Goal: Information Seeking & Learning: Understand process/instructions

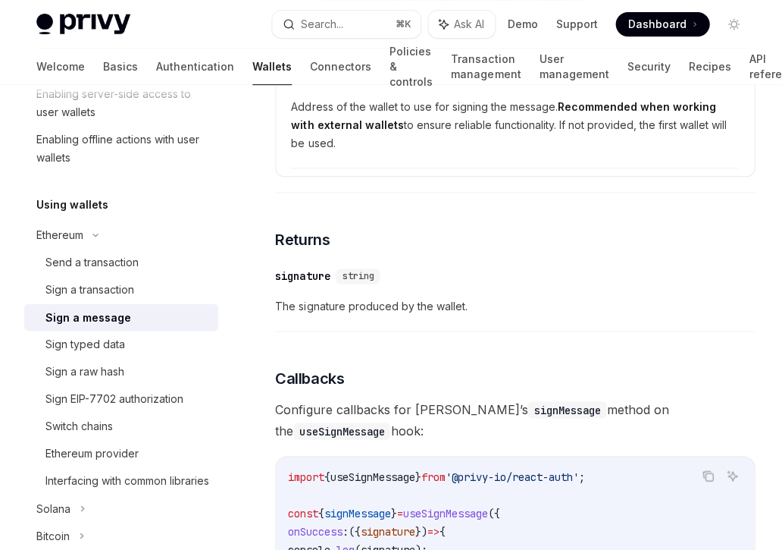
scroll to position [1070, 0]
drag, startPoint x: 333, startPoint y: 311, endPoint x: 465, endPoint y: 309, distance: 131.9
click at [465, 309] on span "The signature produced by the wallet." at bounding box center [515, 305] width 480 height 18
click at [372, 321] on div "​ signature string The signature produced by the wallet." at bounding box center [515, 295] width 480 height 72
click at [128, 290] on div "Sign a transaction" at bounding box center [89, 290] width 89 height 18
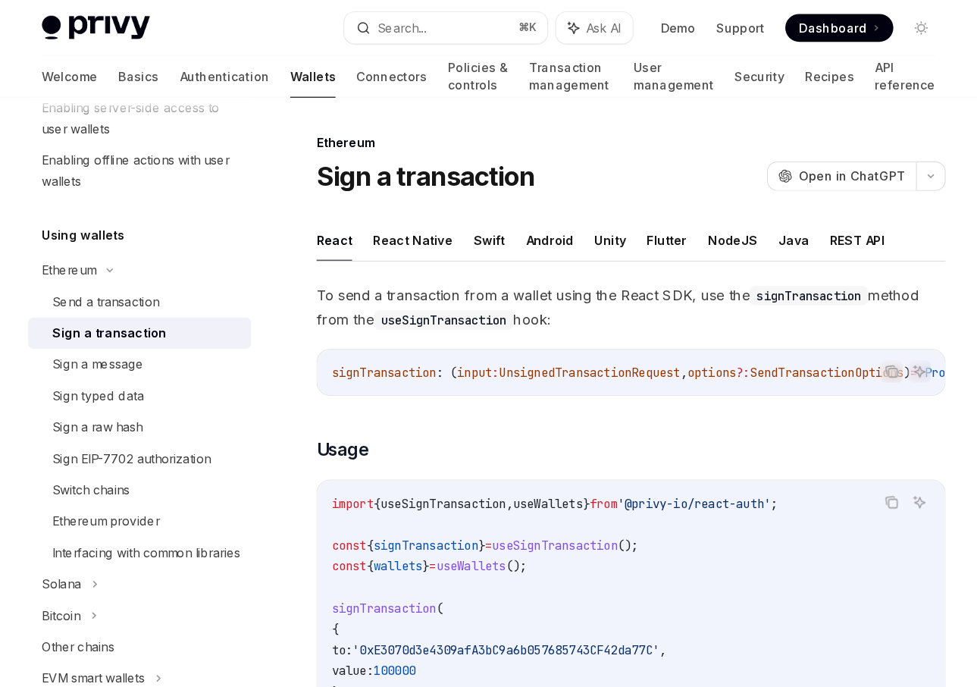
scroll to position [277, 0]
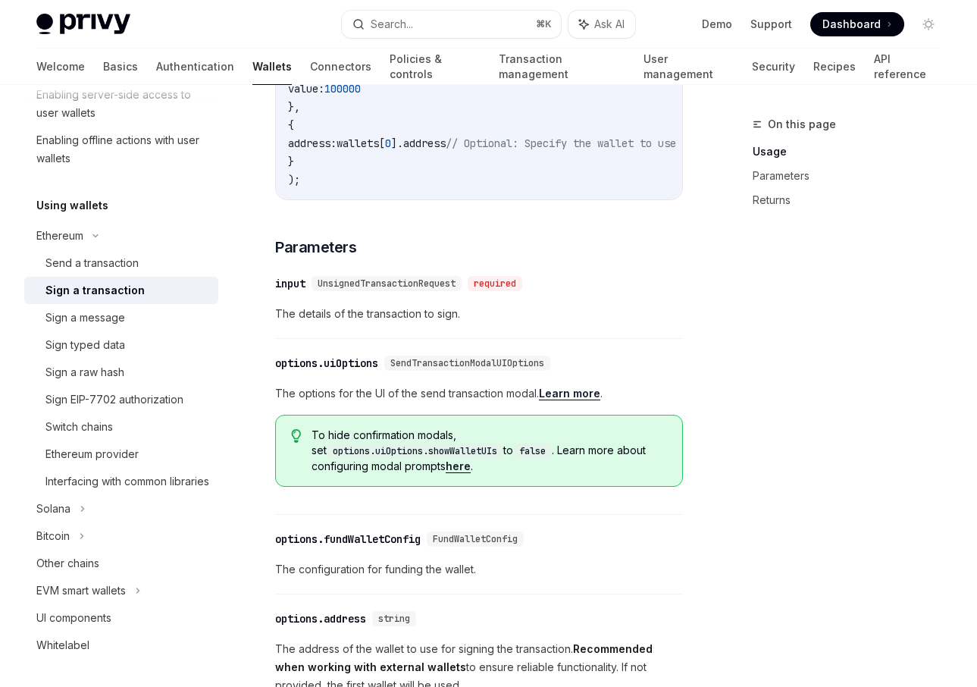
scroll to position [497, 0]
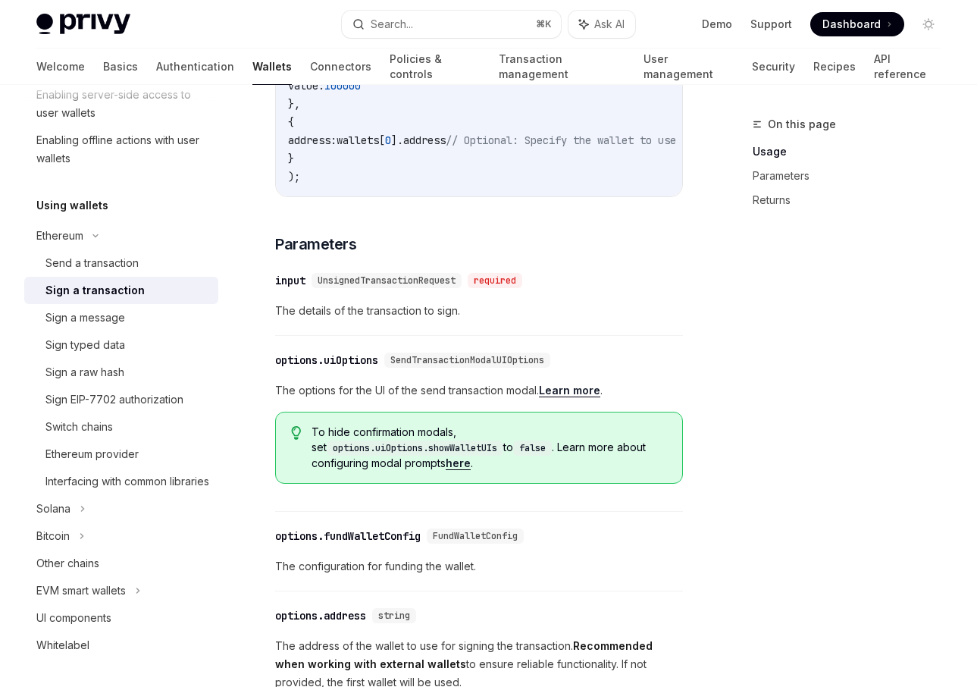
click at [580, 397] on link "Learn more" at bounding box center [569, 391] width 61 height 14
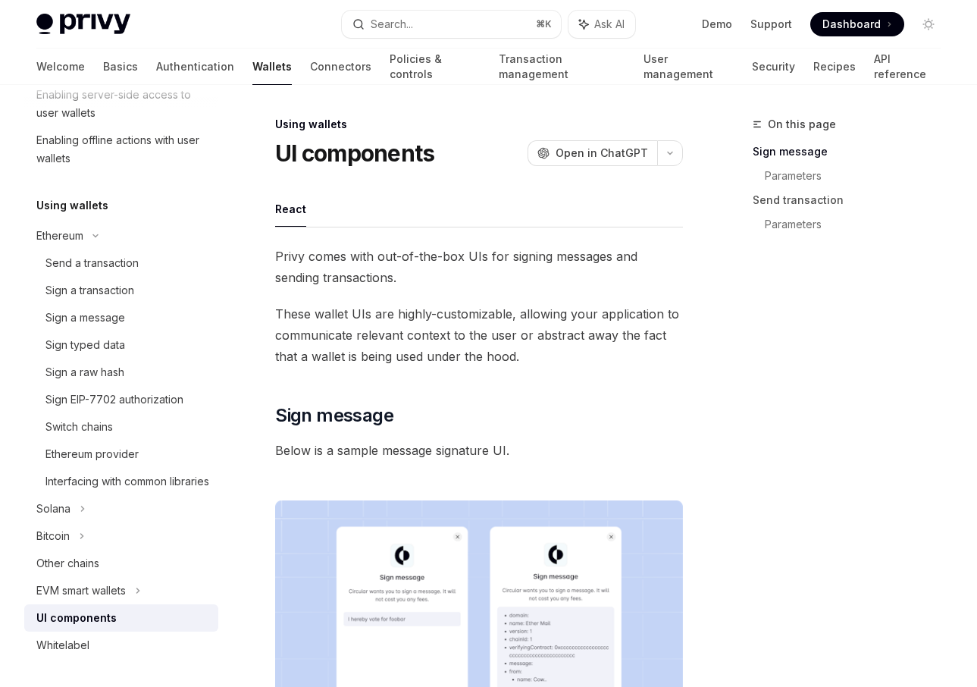
type textarea "*"
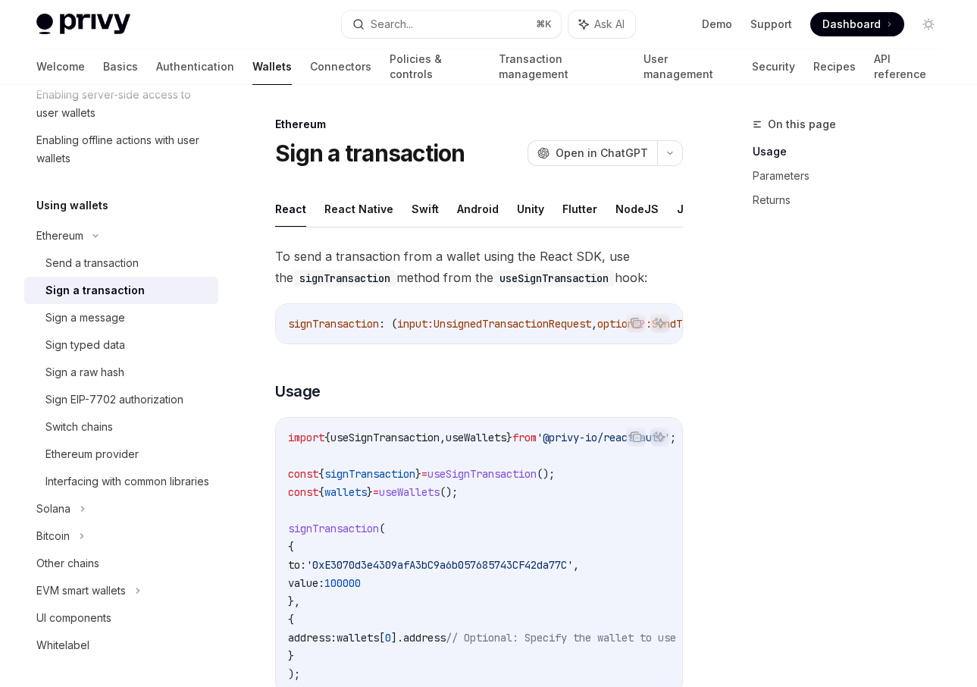
click at [780, 330] on div "On this page Usage Parameters Returns" at bounding box center [838, 401] width 230 height 572
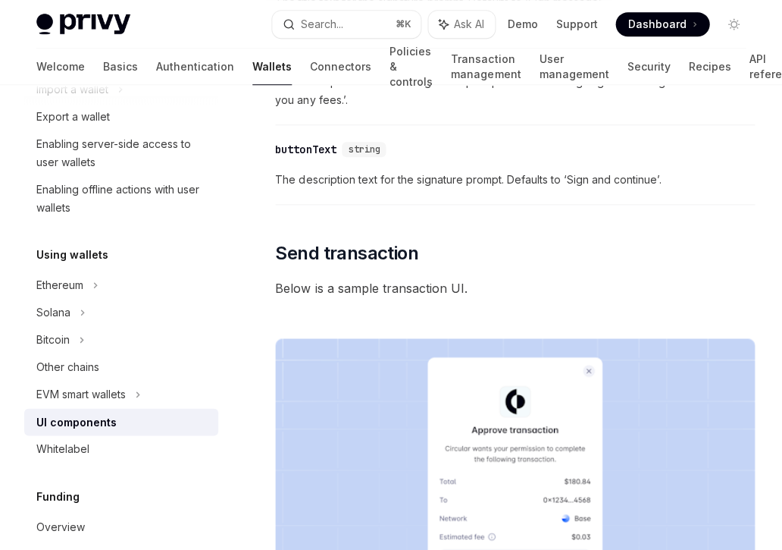
scroll to position [230, 0]
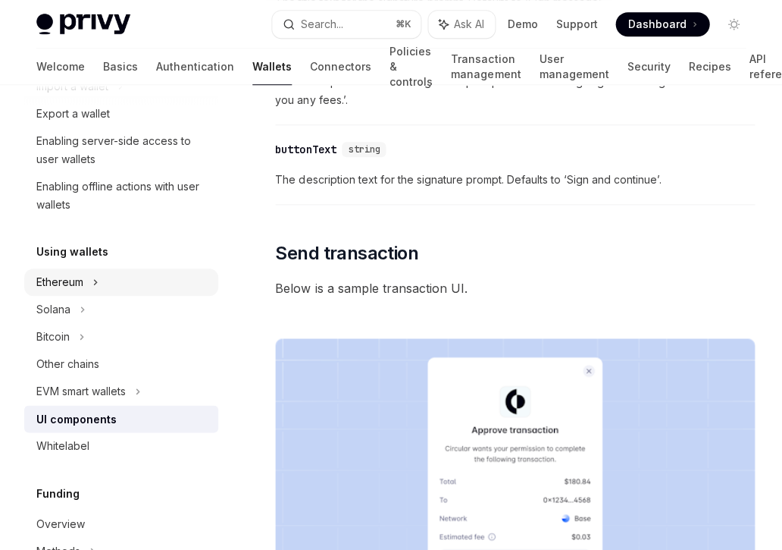
click at [86, 18] on div "Ethereum" at bounding box center [121, 4] width 194 height 27
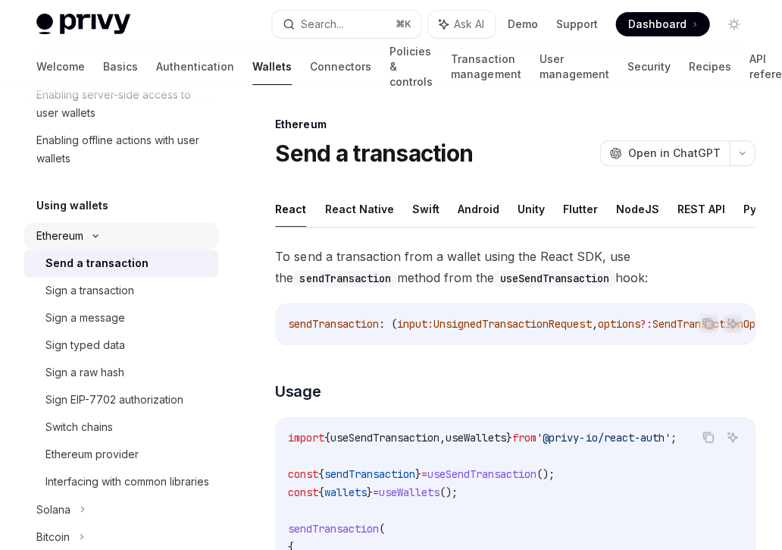
scroll to position [279, 0]
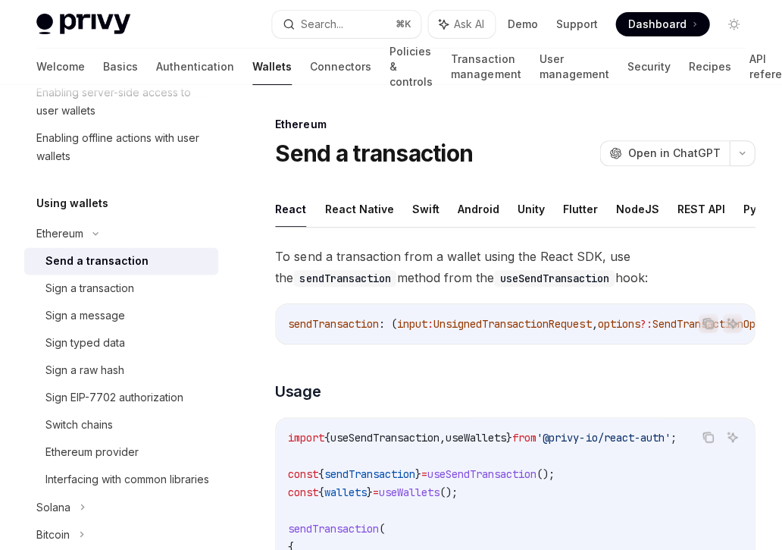
click at [142, 260] on div "Send a transaction" at bounding box center [127, 261] width 164 height 18
click at [113, 260] on div "Send a transaction" at bounding box center [96, 261] width 103 height 18
click at [121, 290] on div "Sign a transaction" at bounding box center [89, 288] width 89 height 18
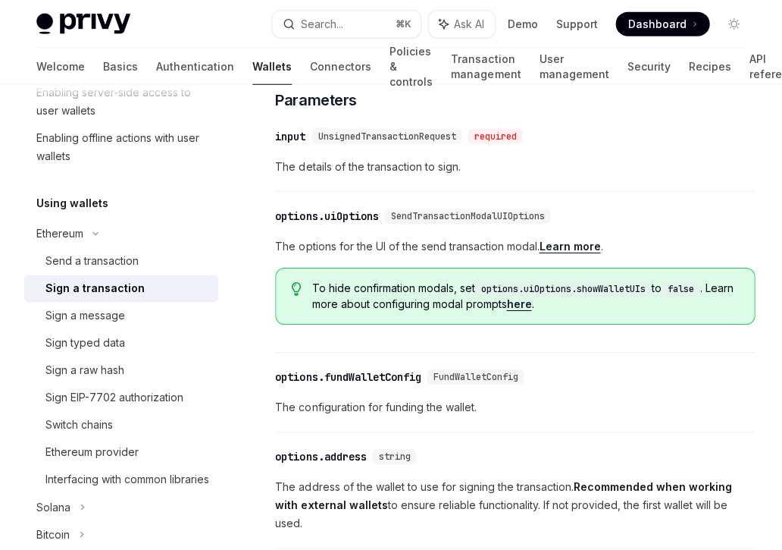
scroll to position [642, 0]
click at [446, 256] on div "The options for the UI of the send transaction modal. Learn more . To hide conf…" at bounding box center [515, 280] width 480 height 87
click at [577, 192] on div "To send a transaction from a wallet using the React SDK, use the signTransactio…" at bounding box center [515, 148] width 480 height 1090
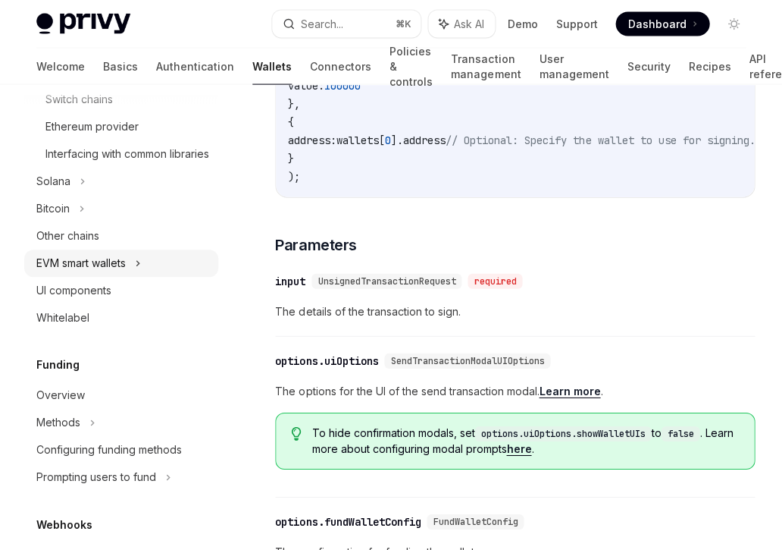
scroll to position [607, 0]
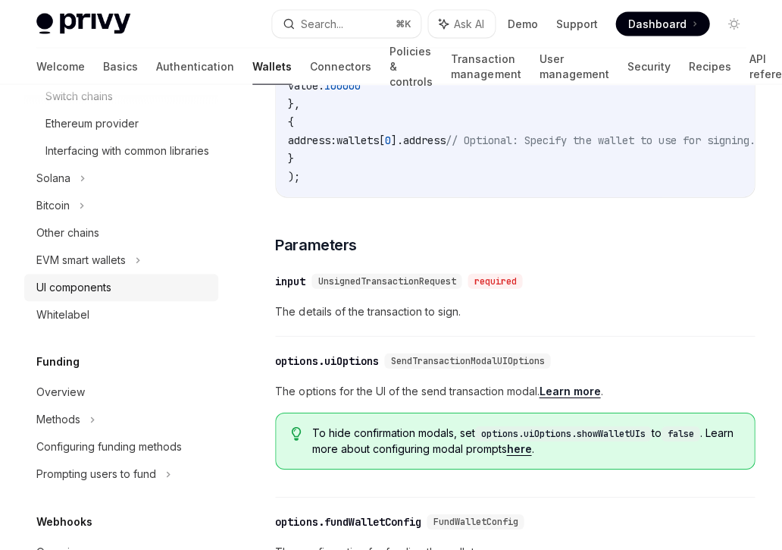
click at [101, 296] on div "UI components" at bounding box center [73, 287] width 75 height 18
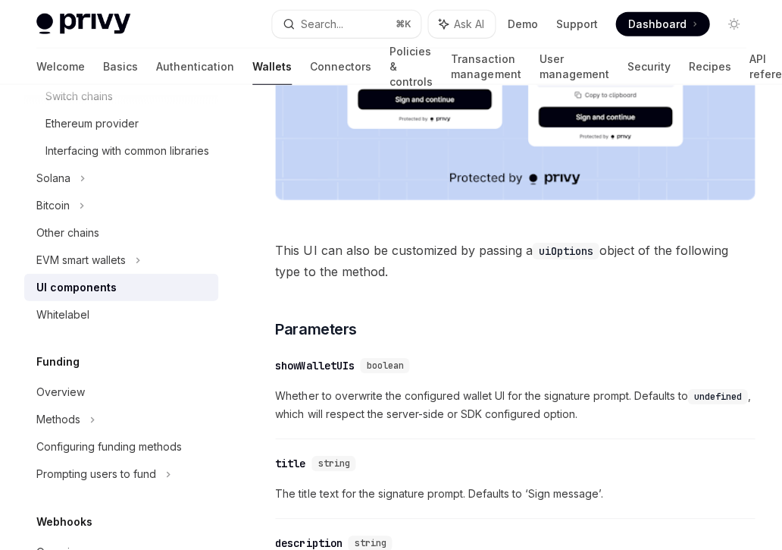
scroll to position [593, 0]
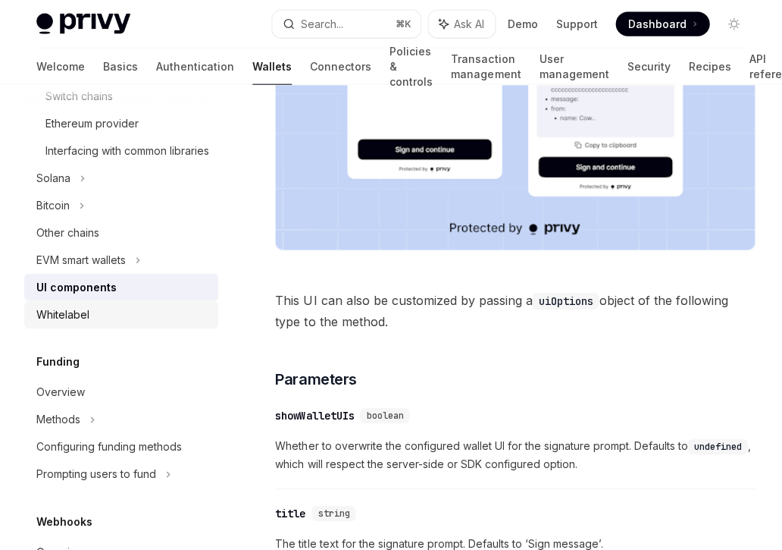
click at [76, 324] on div "Whitelabel" at bounding box center [62, 315] width 53 height 18
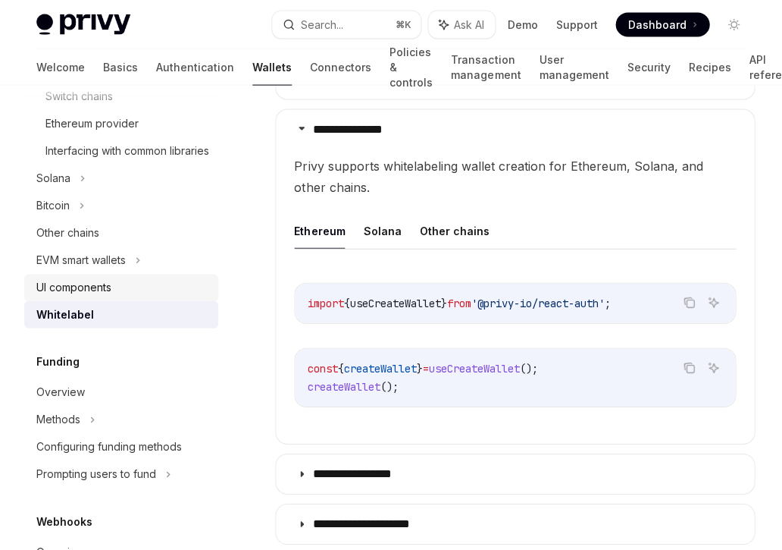
scroll to position [485, 0]
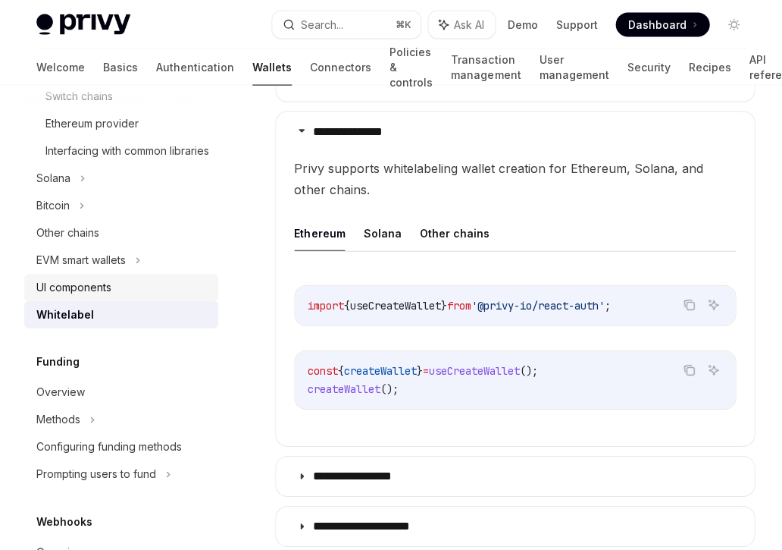
click at [121, 296] on div "UI components" at bounding box center [122, 287] width 173 height 18
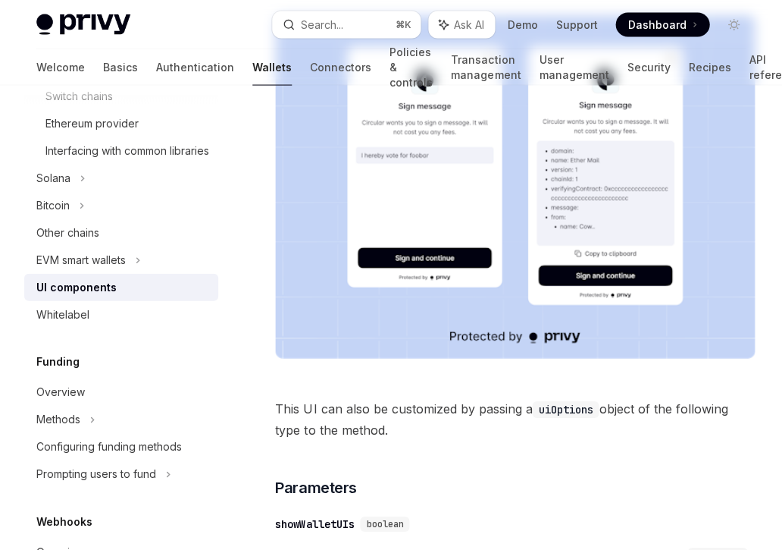
type textarea "*"
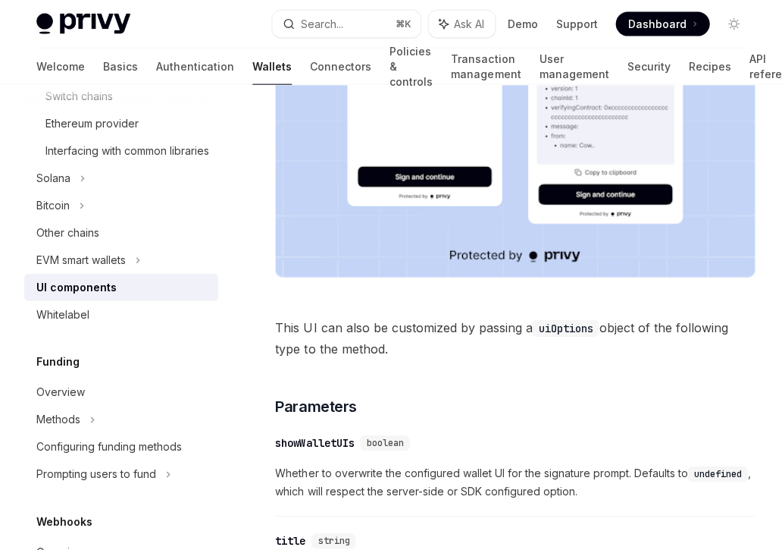
scroll to position [569, 0]
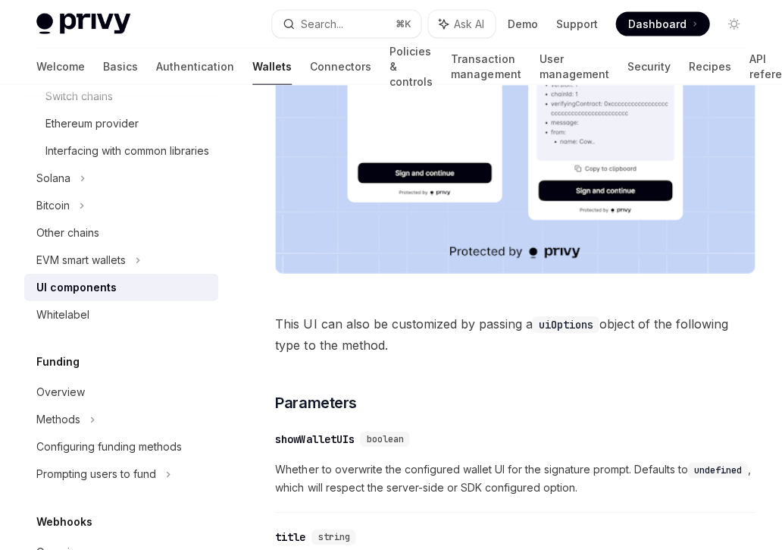
drag, startPoint x: 541, startPoint y: 323, endPoint x: 597, endPoint y: 325, distance: 55.4
click at [597, 325] on code "uiOptions" at bounding box center [565, 324] width 67 height 17
copy span "uiOptions"
click at [338, 28] on div "Search..." at bounding box center [322, 24] width 42 height 18
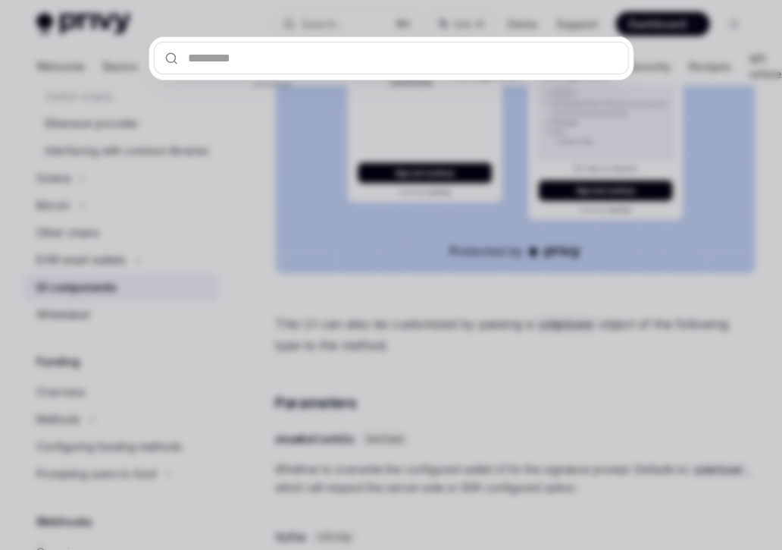
type input "*********"
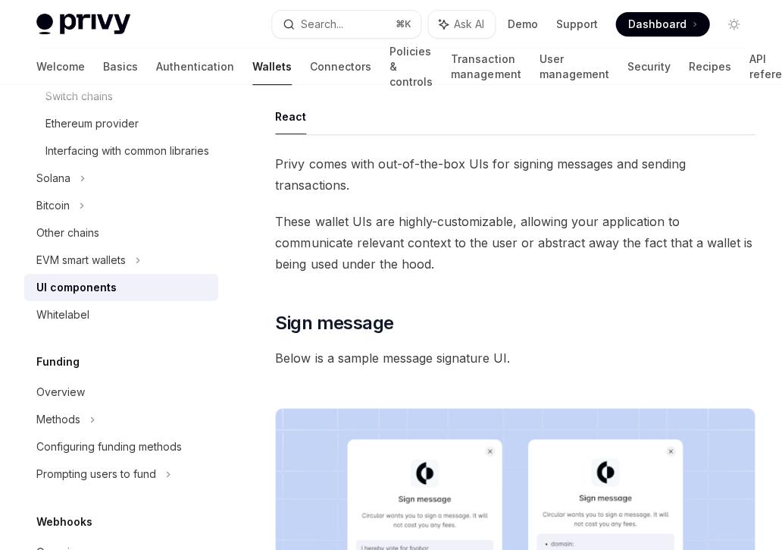
scroll to position [85, 0]
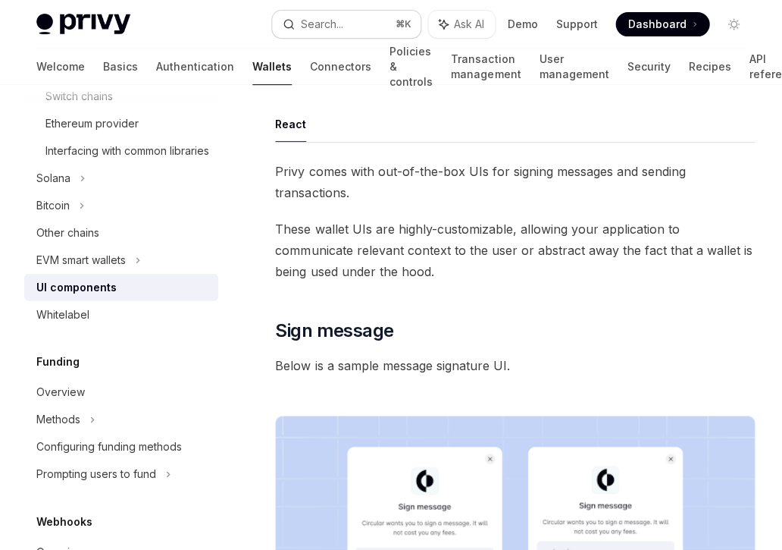
click at [356, 24] on button "Search... ⌘ K" at bounding box center [346, 24] width 149 height 27
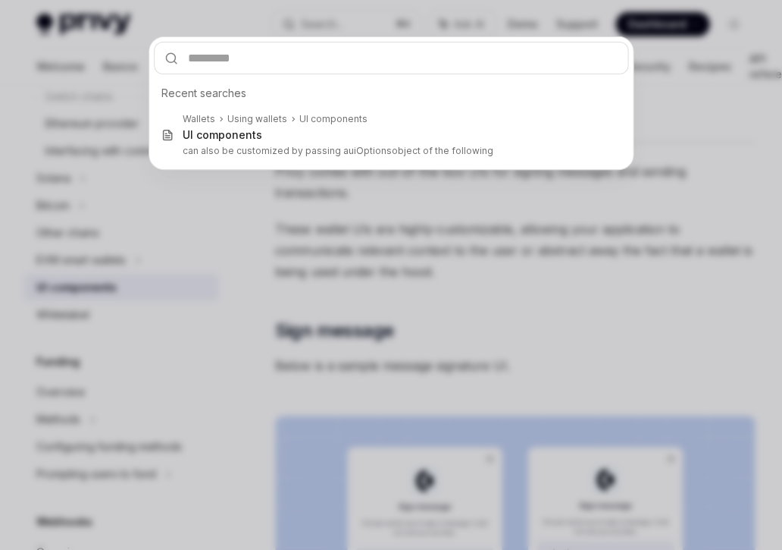
type input "*********"
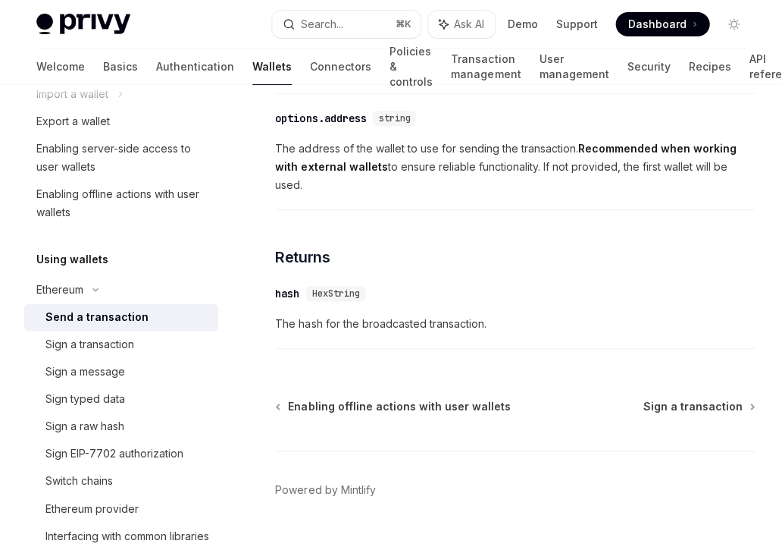
scroll to position [985, 0]
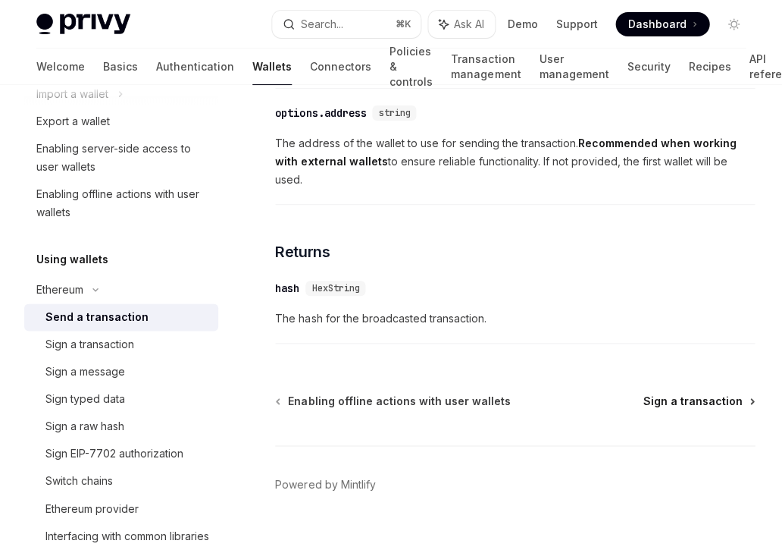
click at [660, 406] on span "Sign a transaction" at bounding box center [692, 400] width 99 height 15
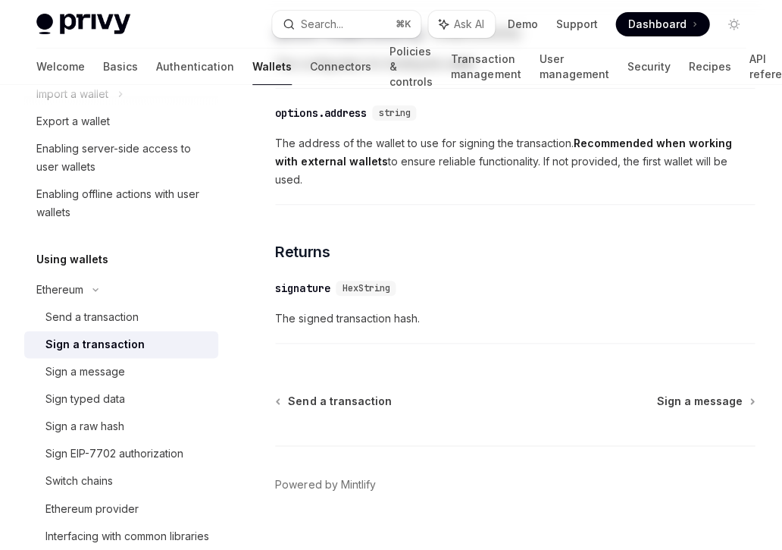
type textarea "*"
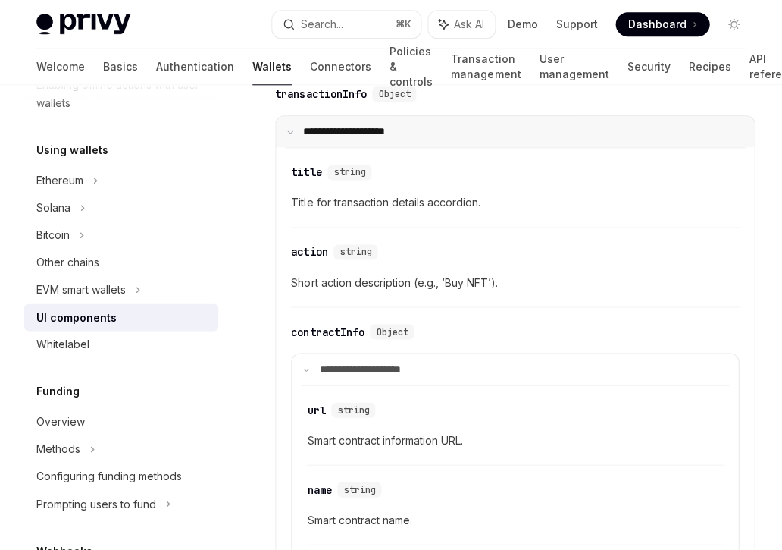
scroll to position [2171, 0]
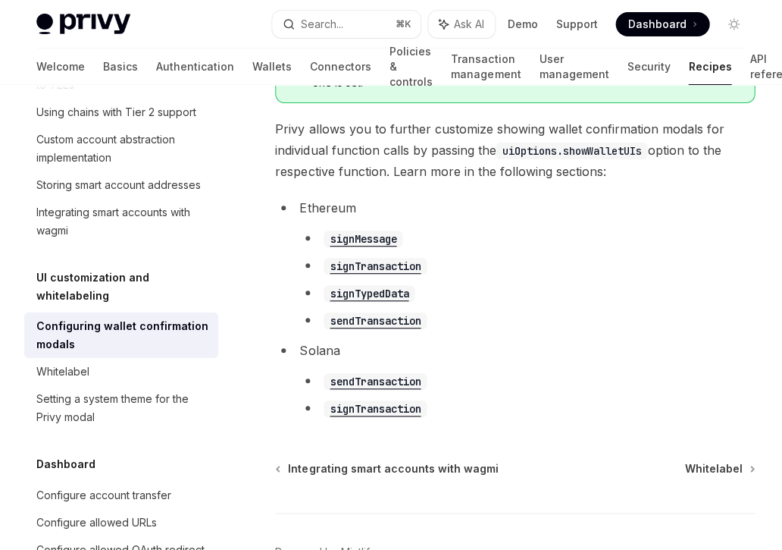
scroll to position [934, 0]
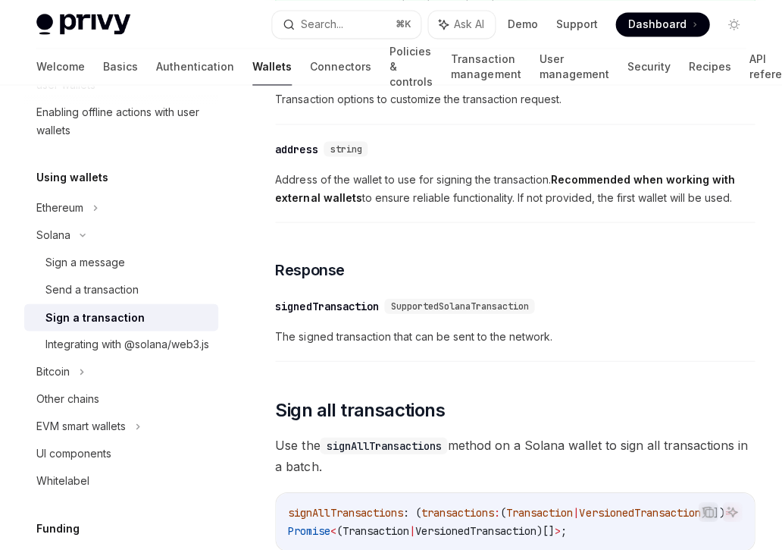
scroll to position [1375, 0]
